Goal: Task Accomplishment & Management: Use online tool/utility

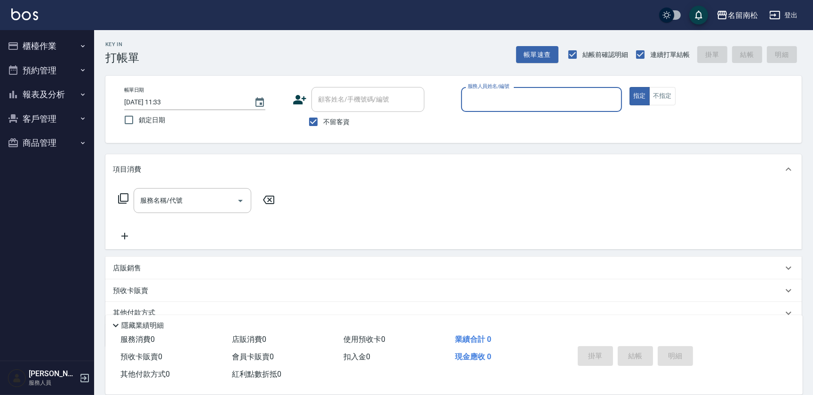
click at [557, 92] on input "服務人員姓名/編號" at bounding box center [541, 99] width 152 height 16
type input "[PERSON_NAME]-03"
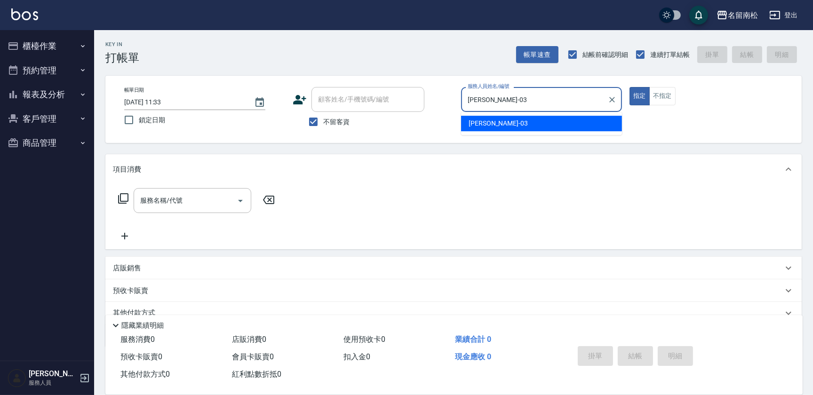
type button "true"
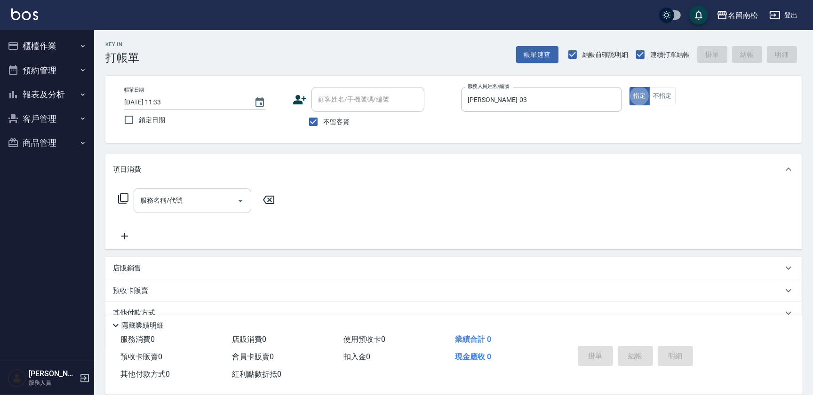
click at [161, 192] on input "服務名稱/代號" at bounding box center [185, 200] width 95 height 16
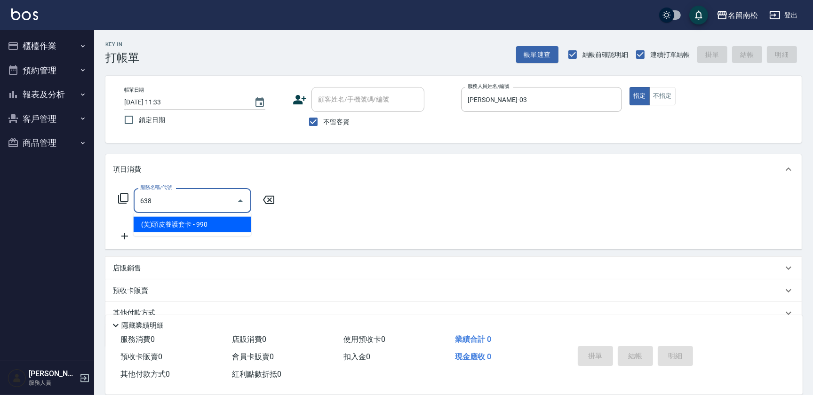
type input "(芙)頭皮養護套卡(638)"
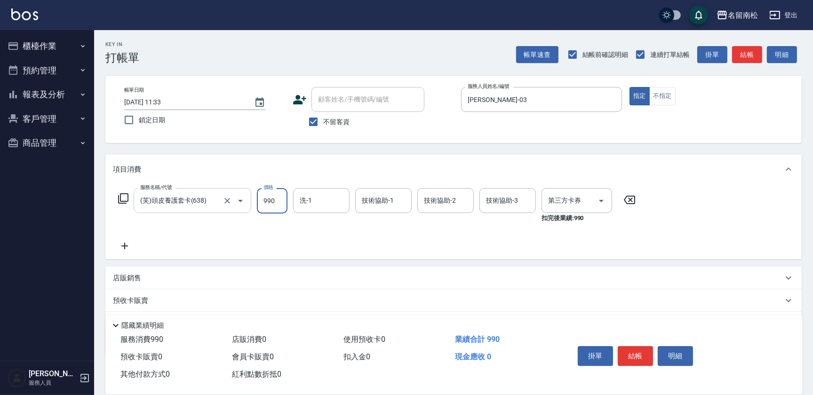
type input "卡券使用"
type input "[PERSON_NAME]-03"
click at [616, 356] on div "掛單 結帳 明細" at bounding box center [635, 358] width 123 height 30
click at [629, 353] on button "結帳" at bounding box center [635, 356] width 35 height 20
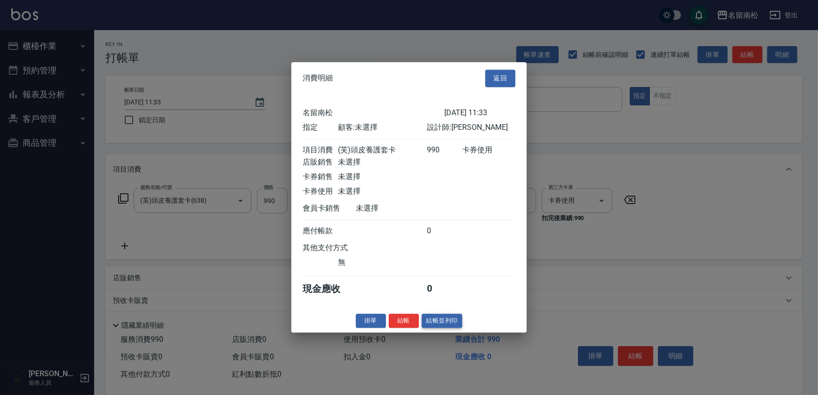
click at [450, 323] on button "結帳並列印" at bounding box center [442, 321] width 41 height 15
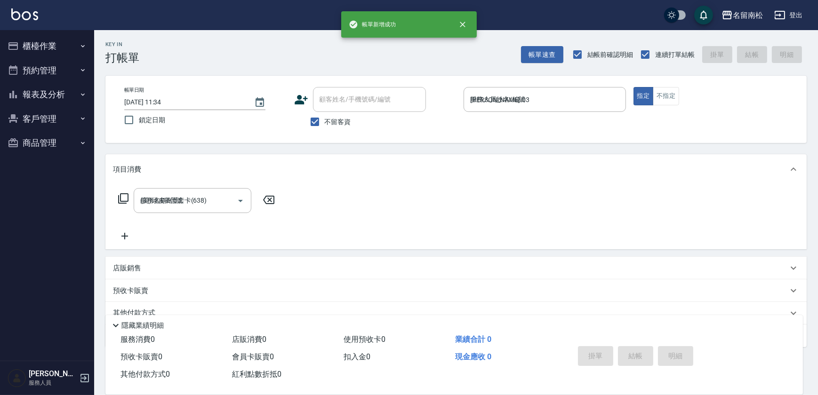
type input "[DATE] 11:34"
